Goal: Obtain resource: Obtain resource

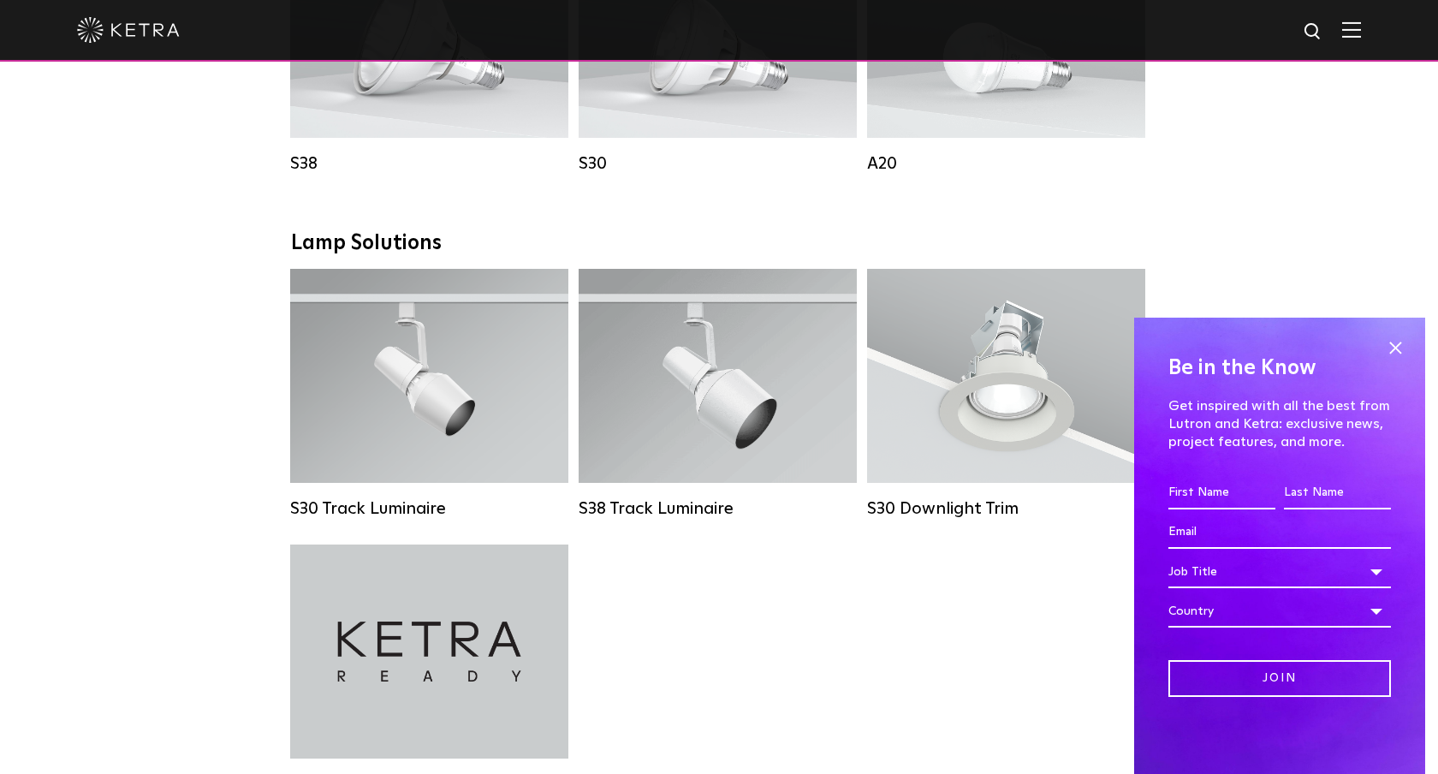
scroll to position [1398, 0]
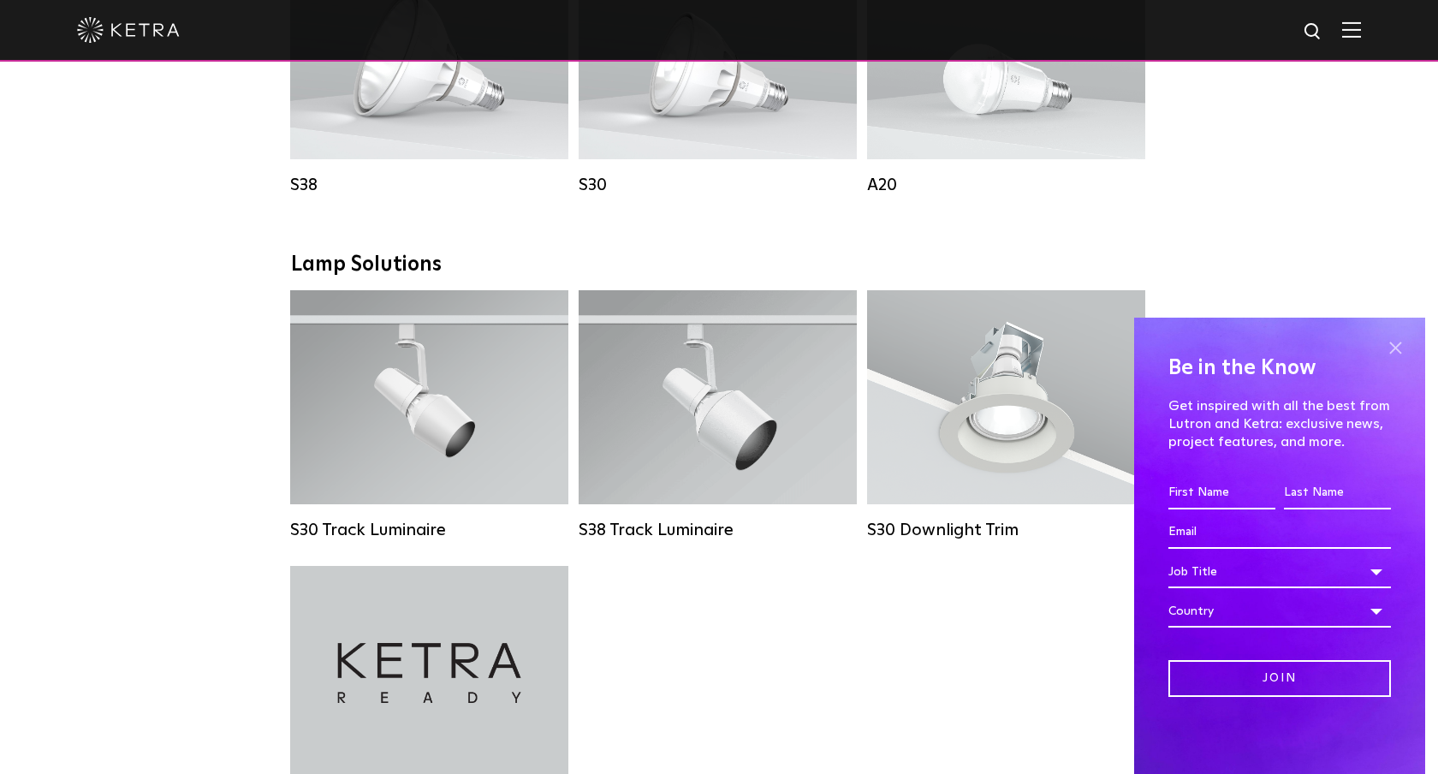
click at [1393, 353] on span at bounding box center [1395, 348] width 26 height 26
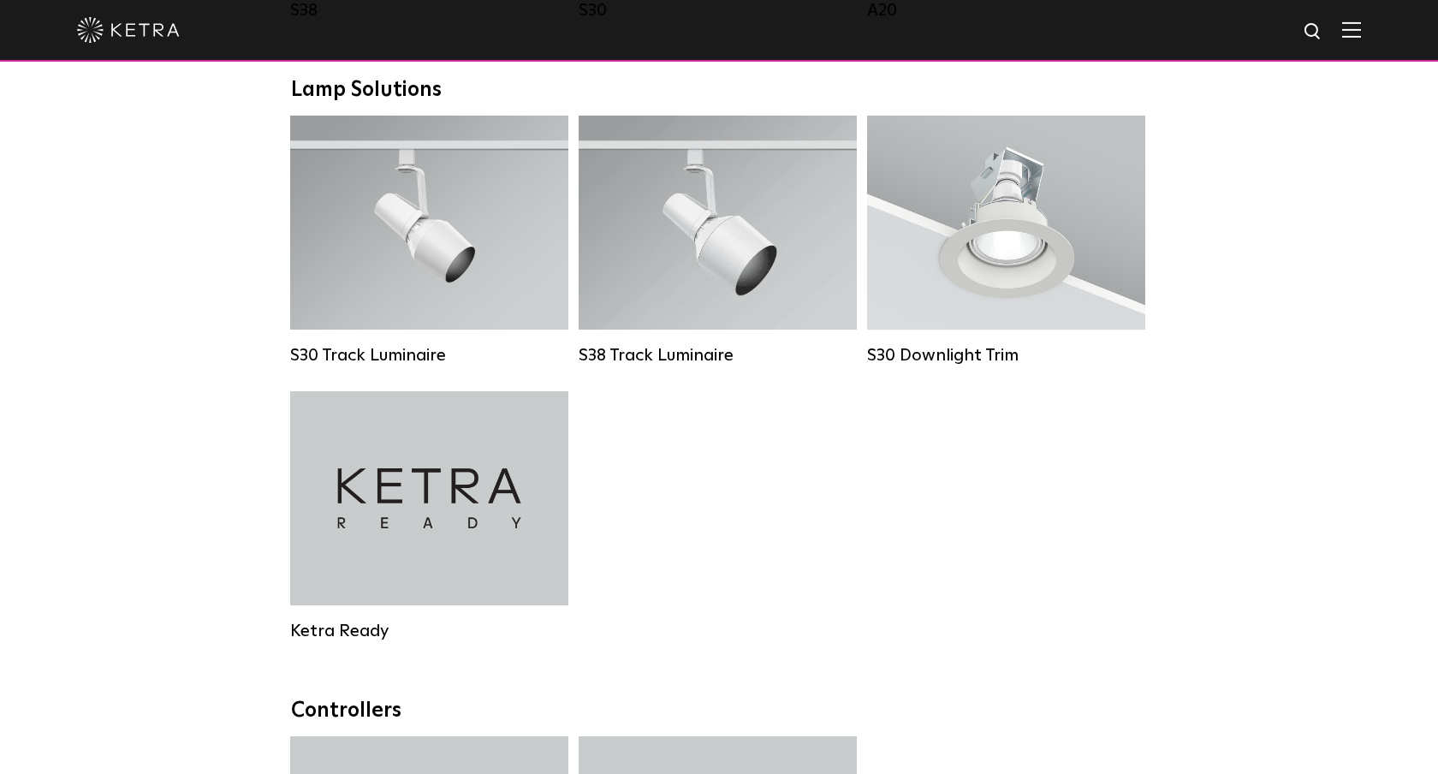
scroll to position [1576, 0]
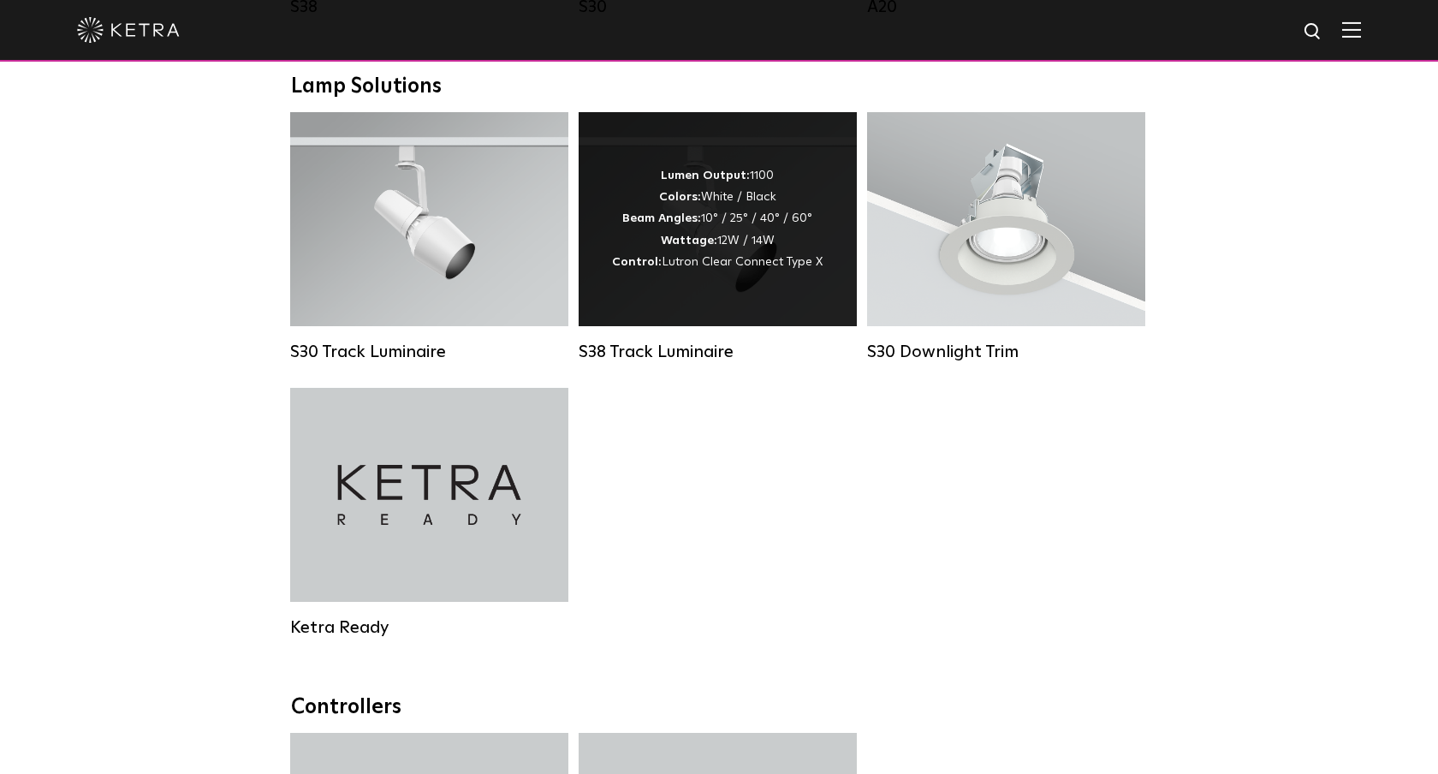
click at [702, 353] on div "S38 Track Luminaire" at bounding box center [718, 351] width 278 height 21
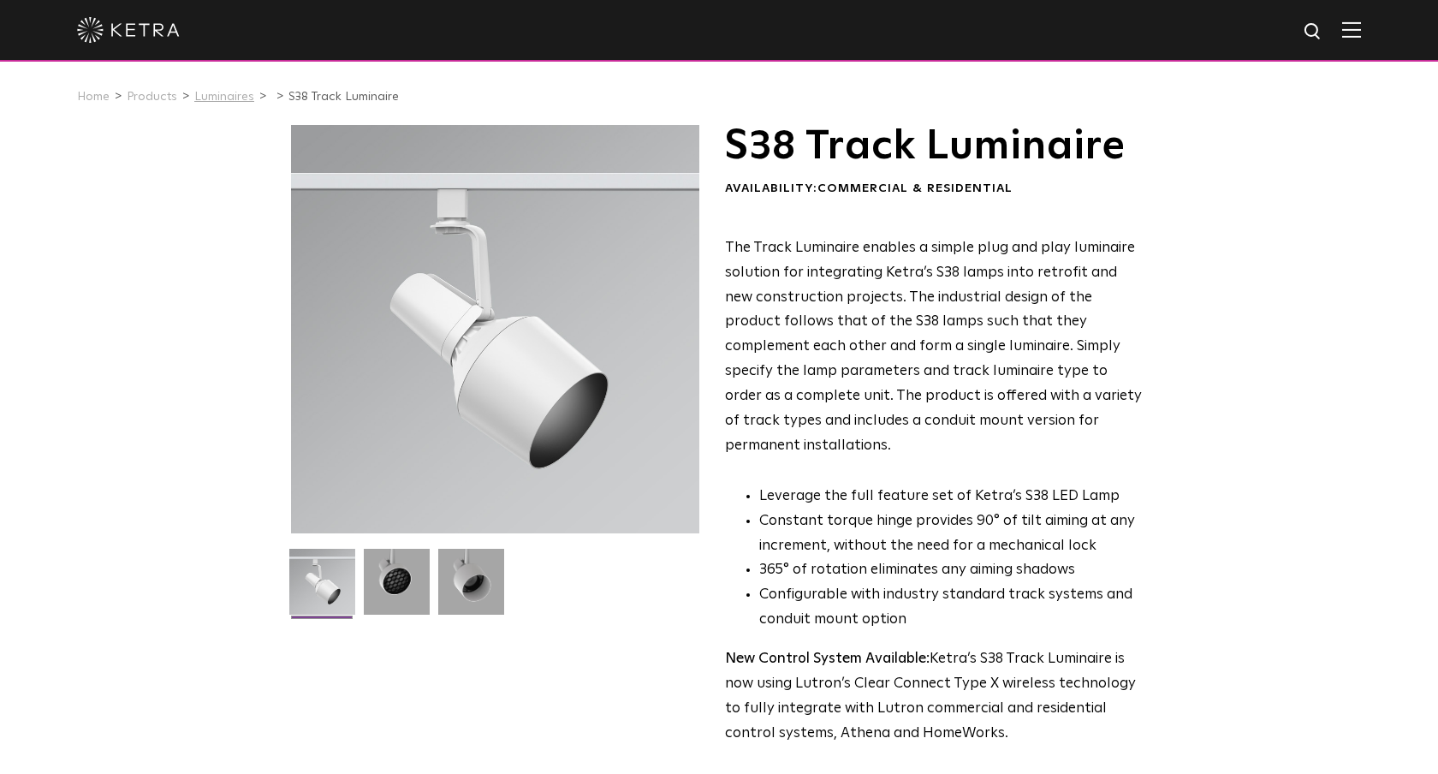
click at [207, 97] on link "Luminaires" at bounding box center [224, 97] width 60 height 12
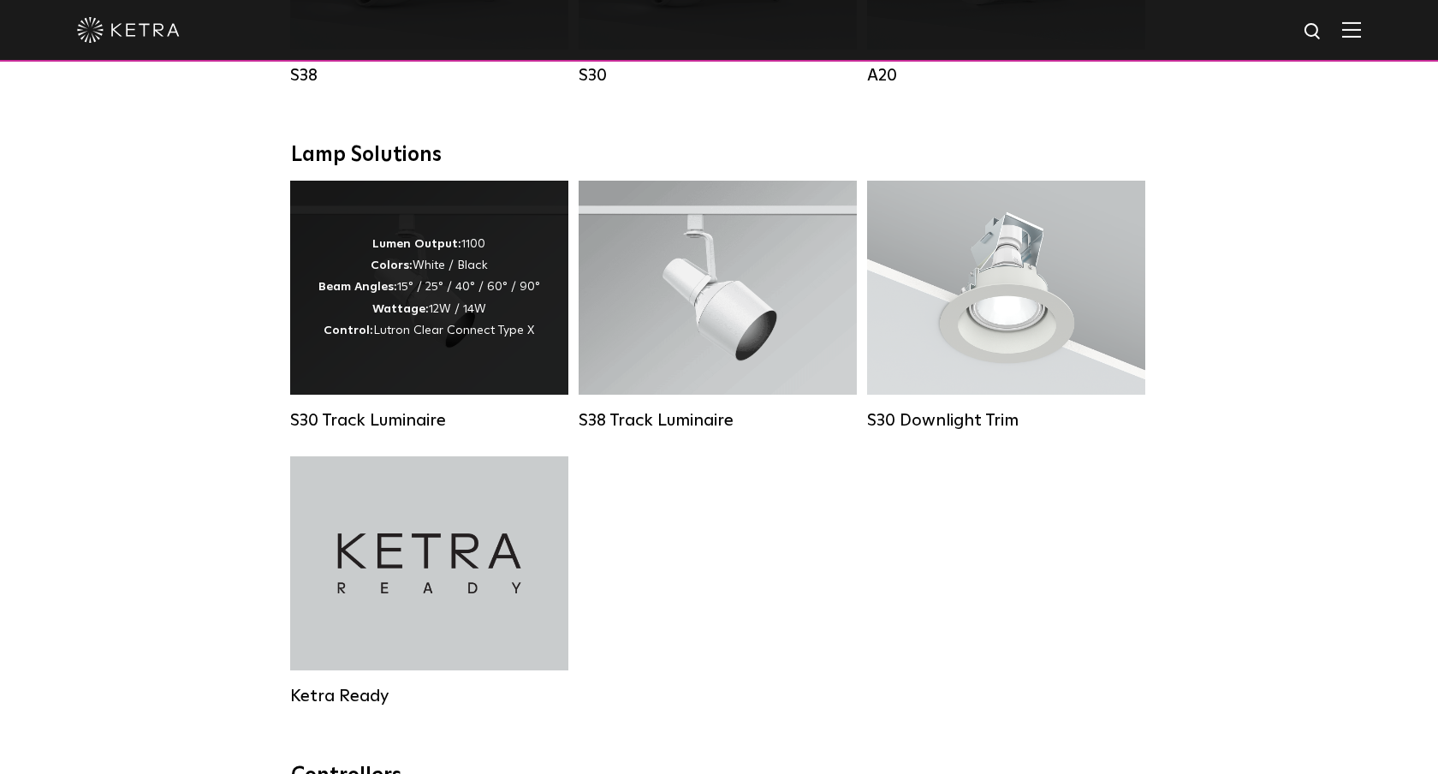
scroll to position [1526, 0]
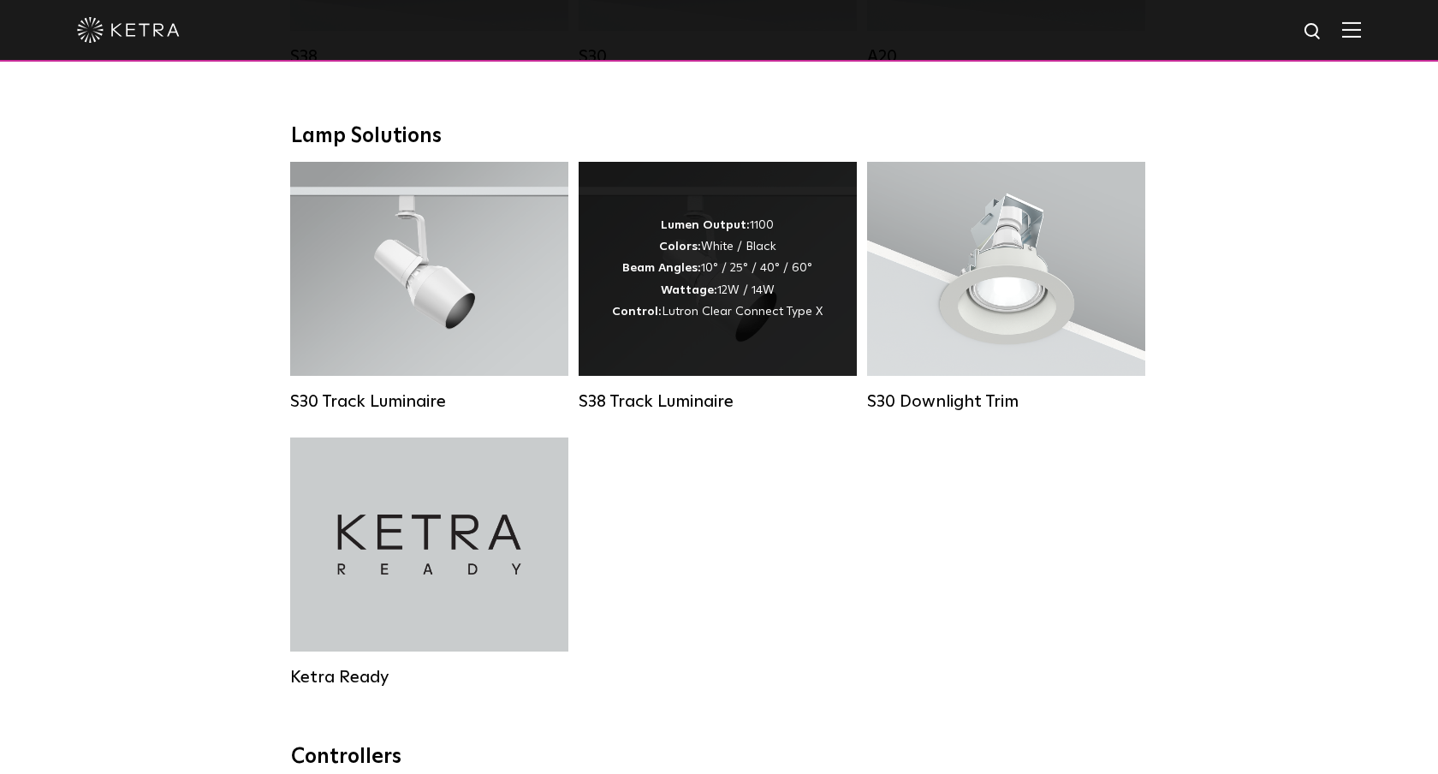
click at [709, 356] on div "Lumen Output: 1100 Colors: White / Black Beam Angles: 10° / 25° / 40° / 60° Wat…" at bounding box center [718, 269] width 278 height 214
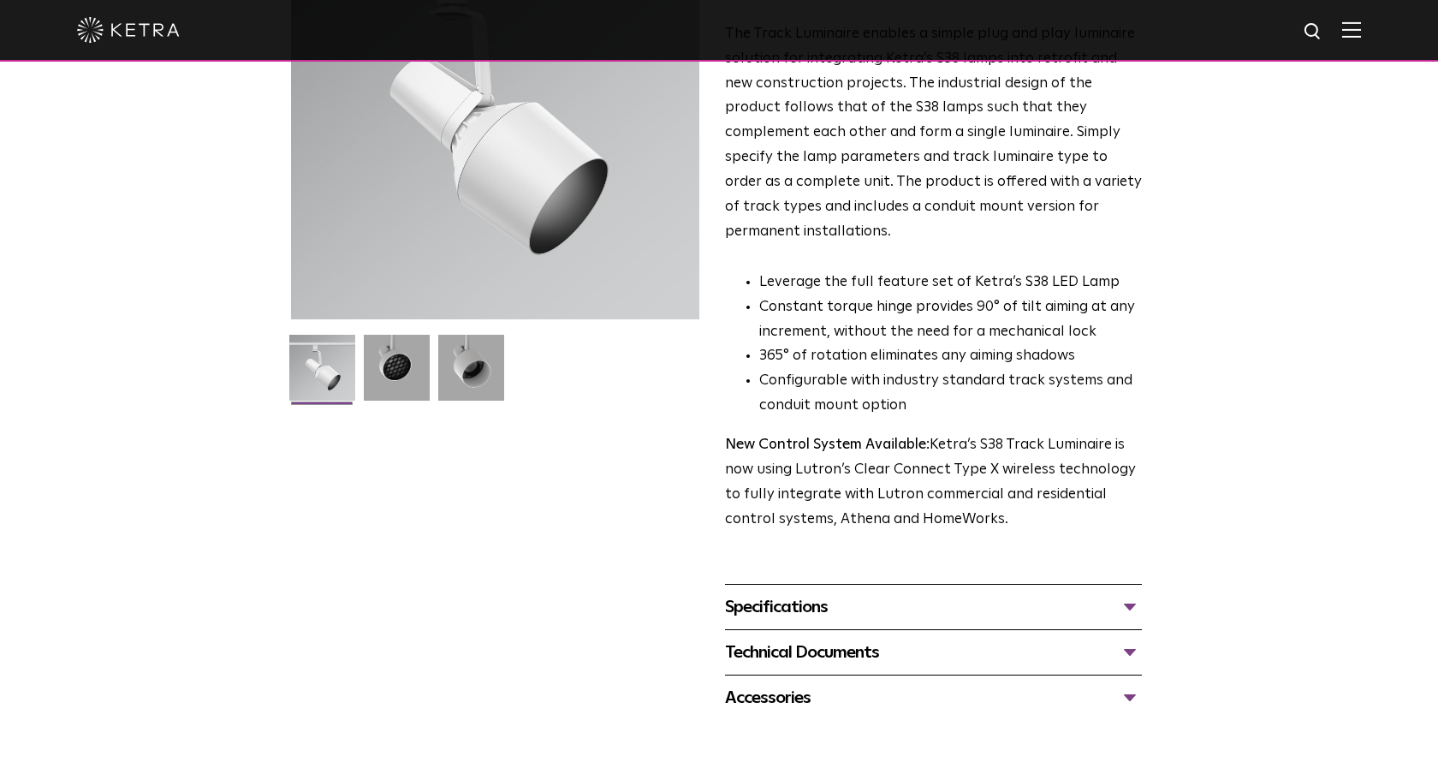
scroll to position [217, 0]
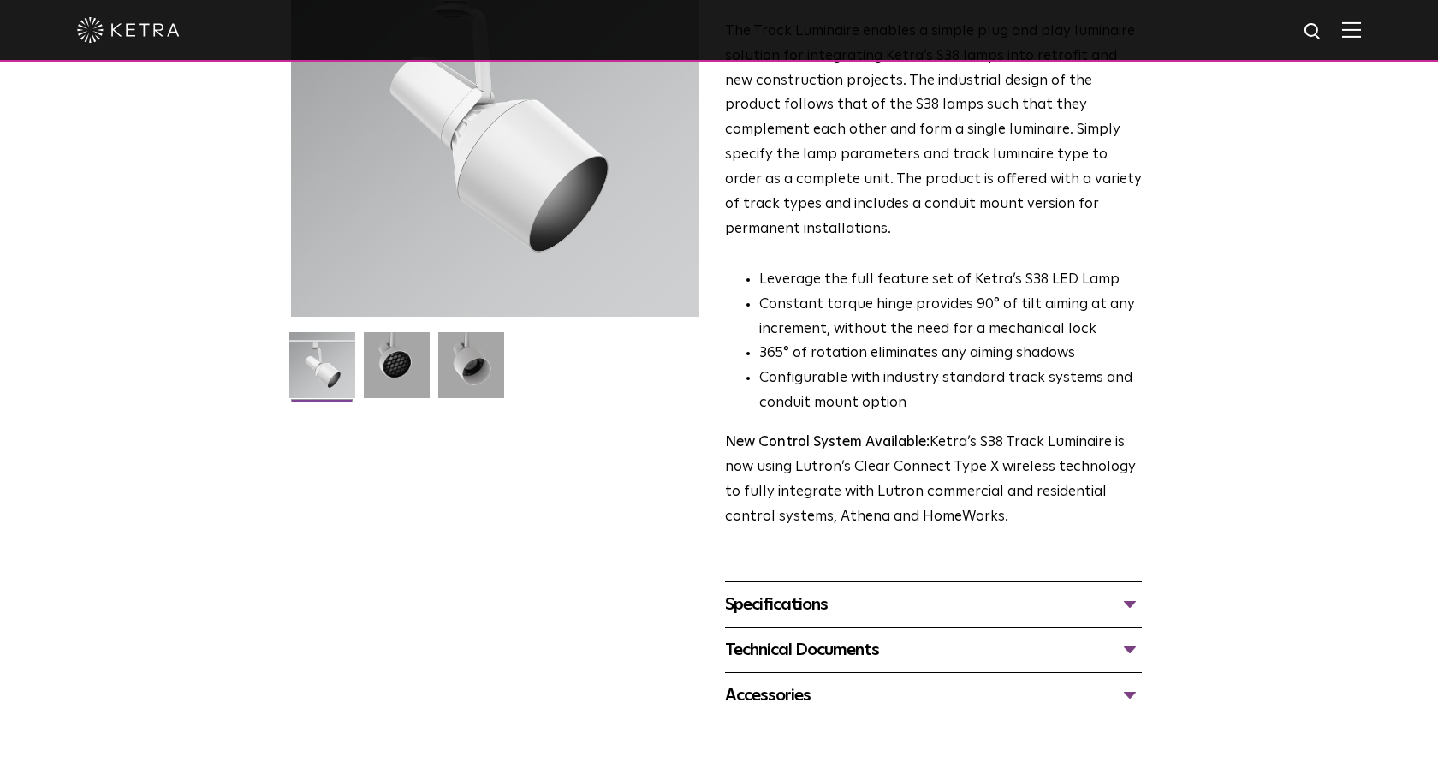
click at [919, 581] on div "Specifications LUMEN OUTPUTS 1100 BEAM ANGLES 10°, 25°, 40°, 60° WATTAGE 12W, 1…" at bounding box center [933, 603] width 417 height 45
click at [934, 591] on div "Specifications" at bounding box center [933, 604] width 417 height 27
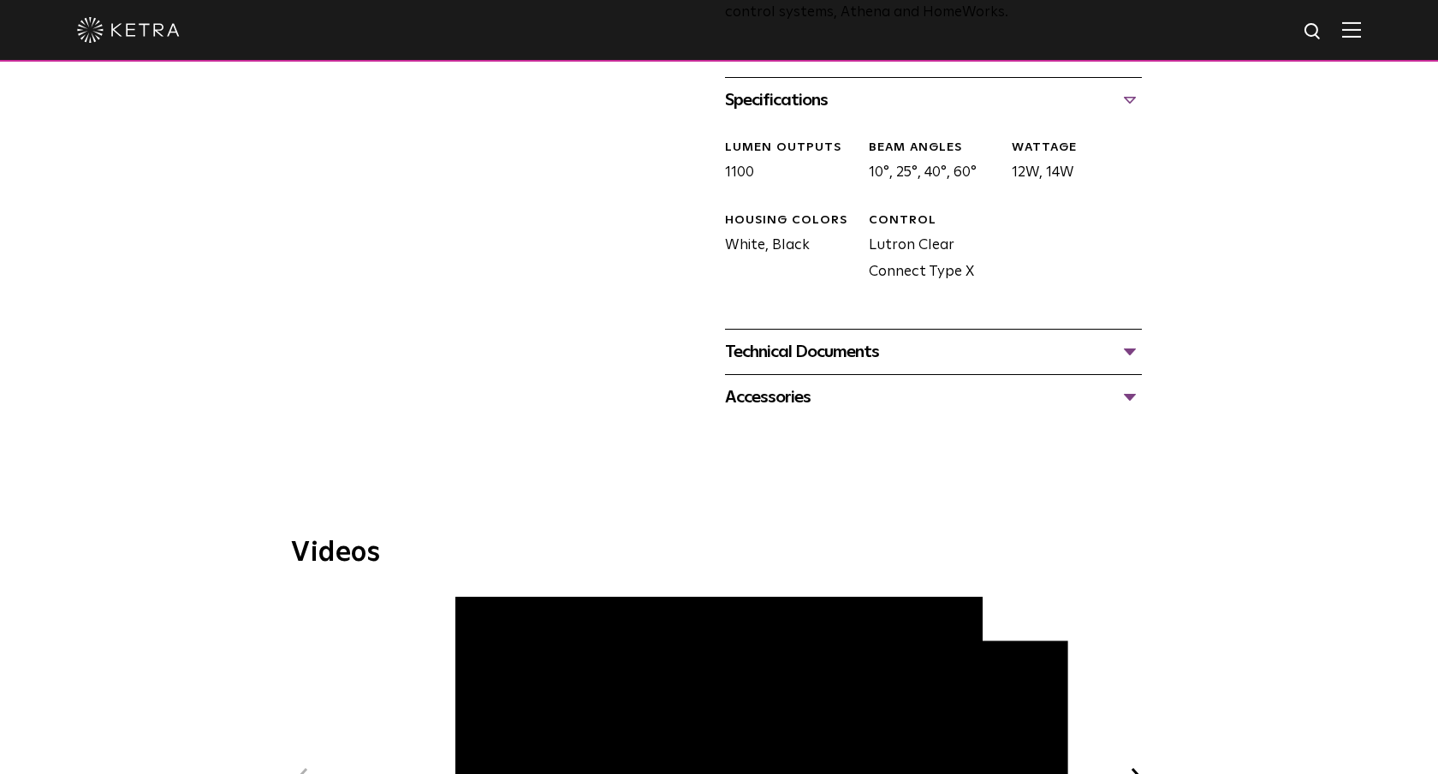
scroll to position [725, 0]
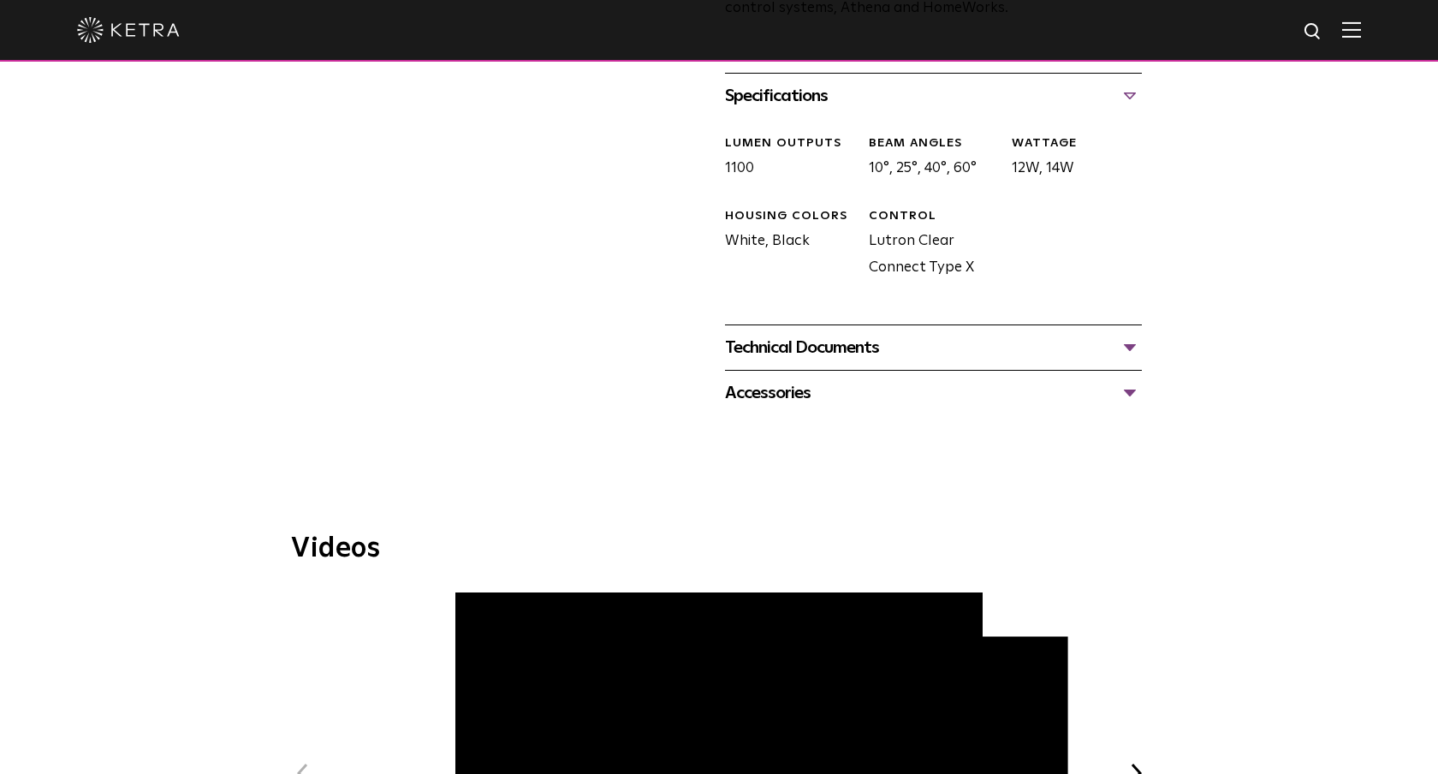
click at [1053, 334] on div "Technical Documents" at bounding box center [933, 347] width 417 height 27
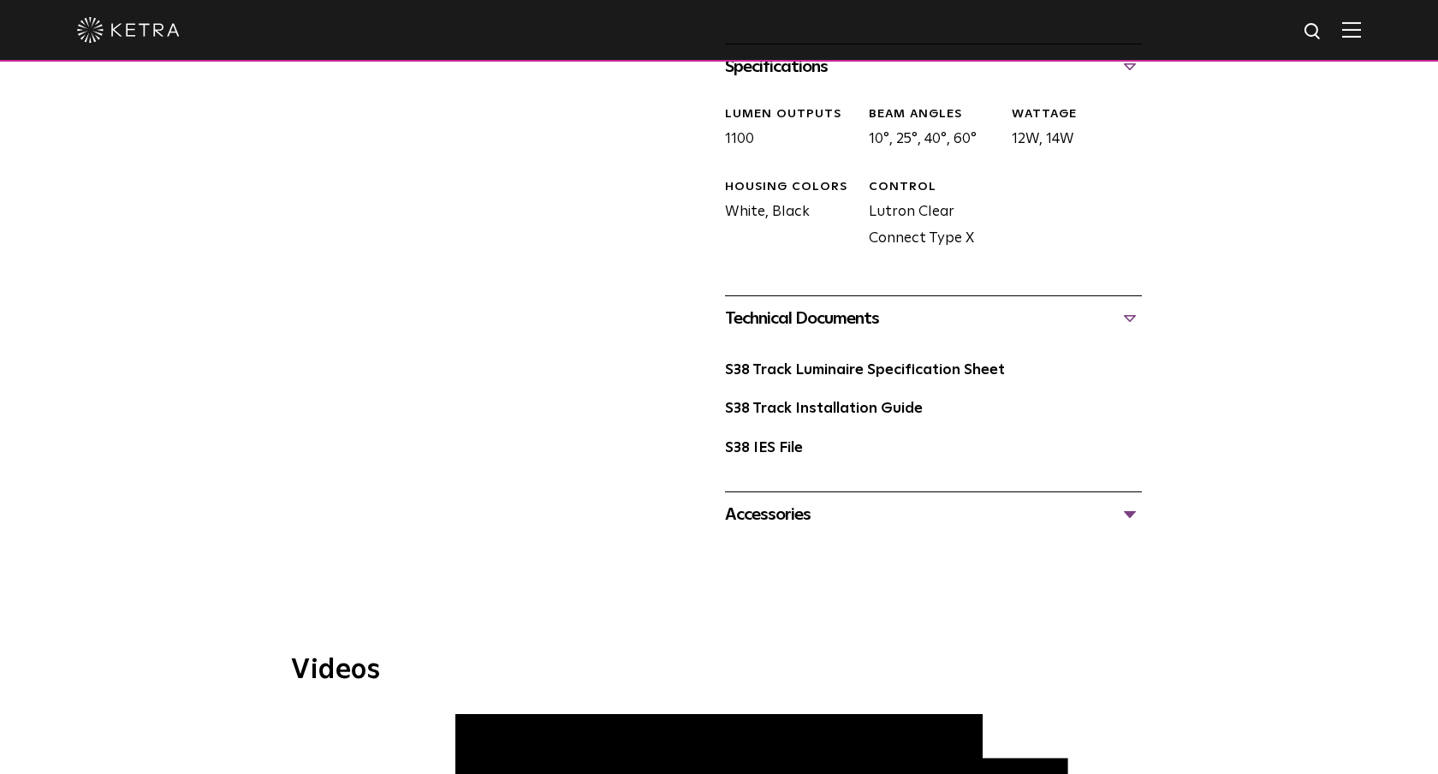
scroll to position [766, 0]
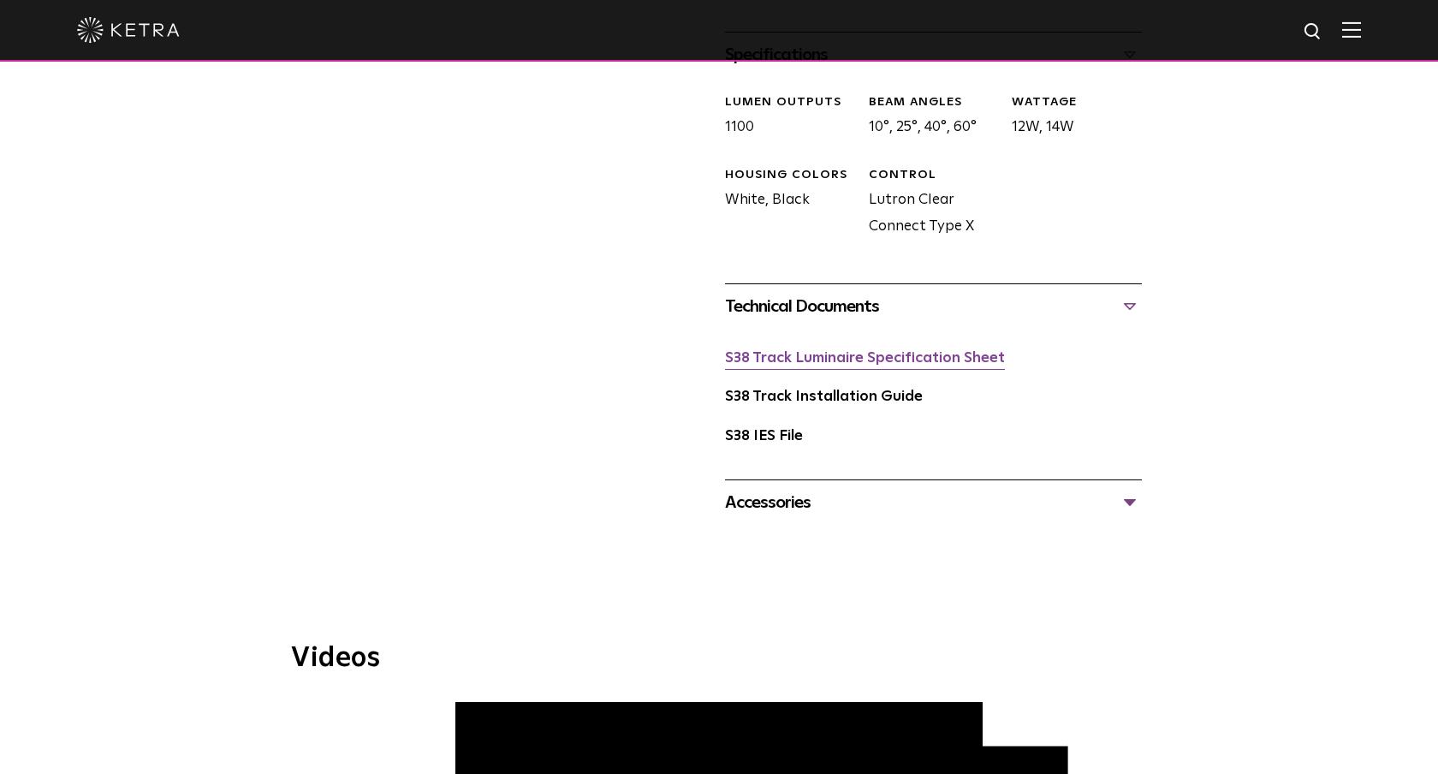
click at [944, 351] on link "S38 Track Luminaire Specification Sheet" at bounding box center [865, 358] width 280 height 15
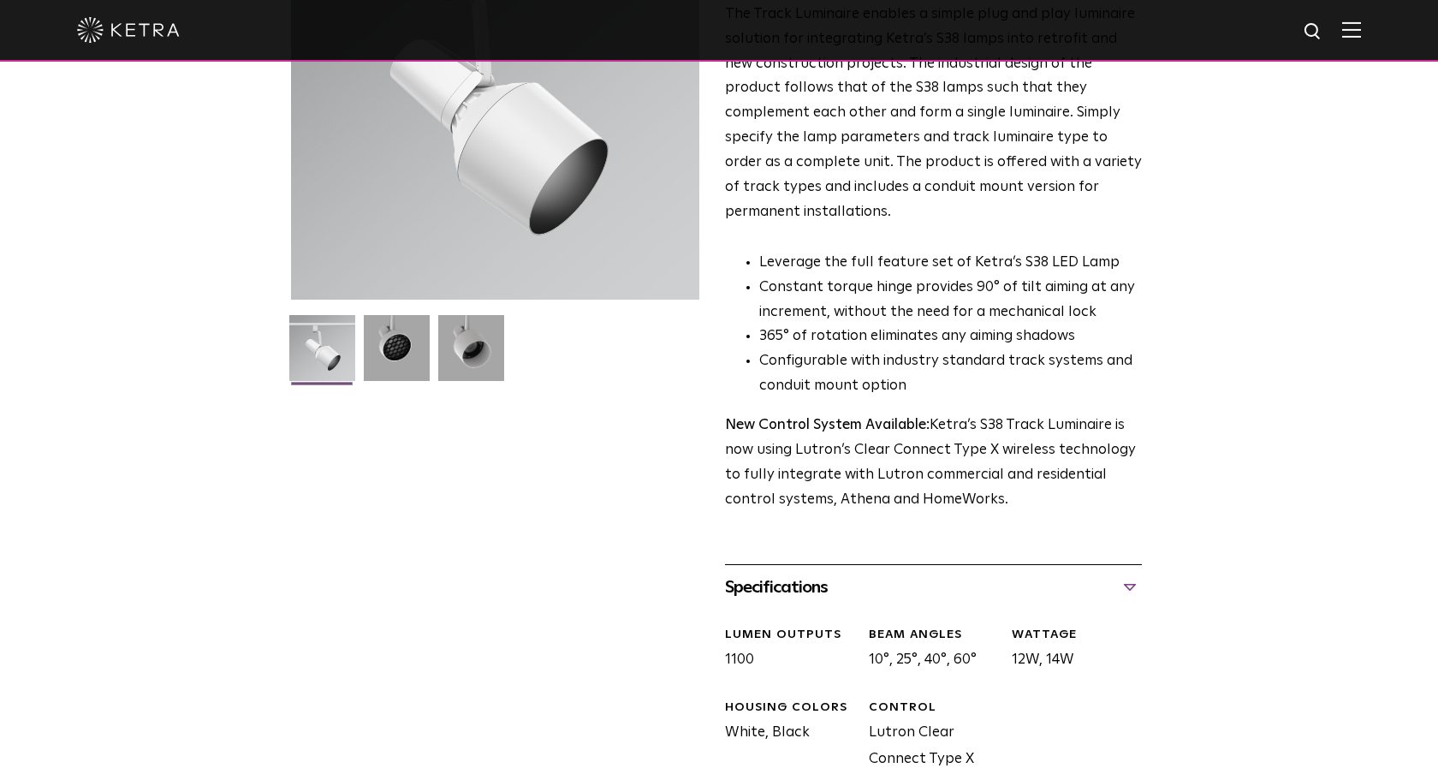
scroll to position [0, 0]
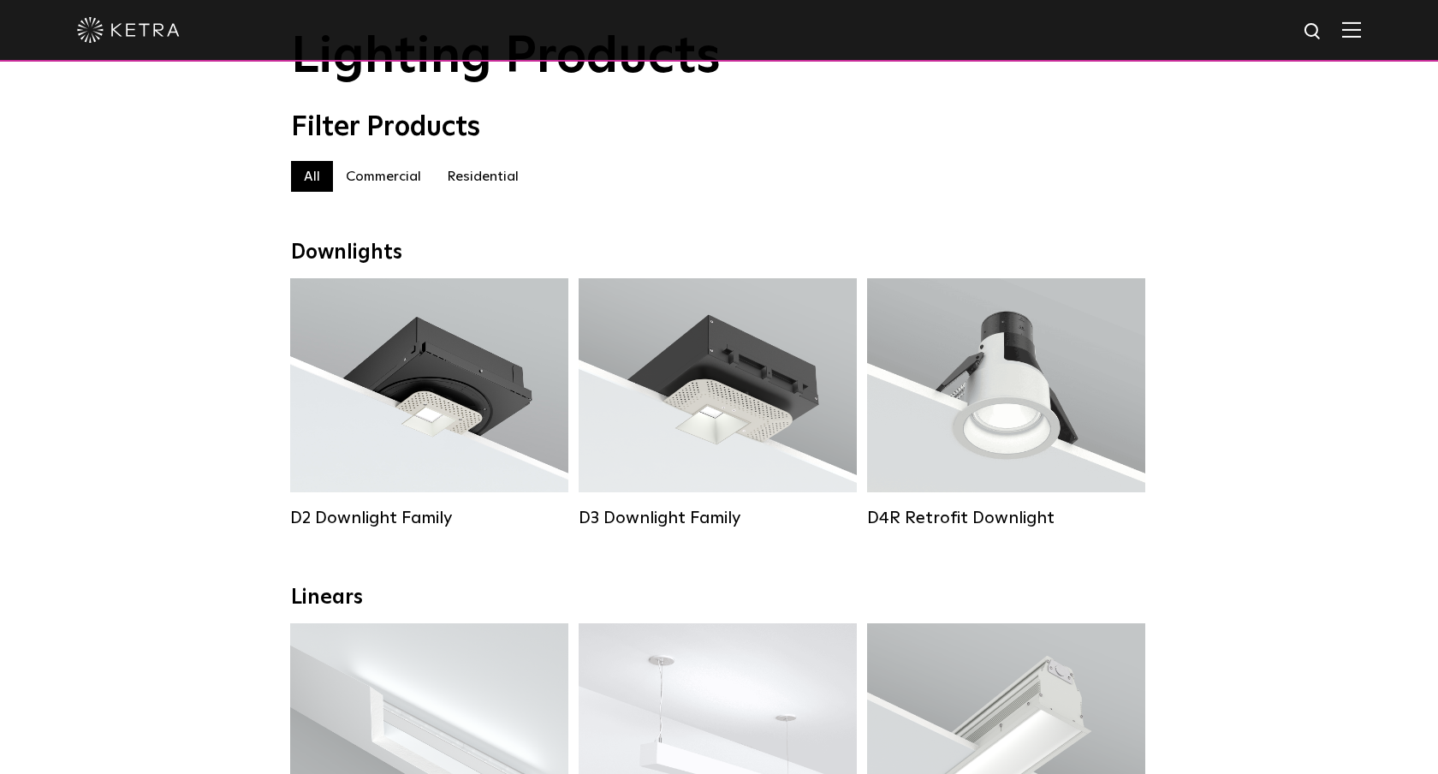
scroll to position [105, 0]
